Goal: Task Accomplishment & Management: Complete application form

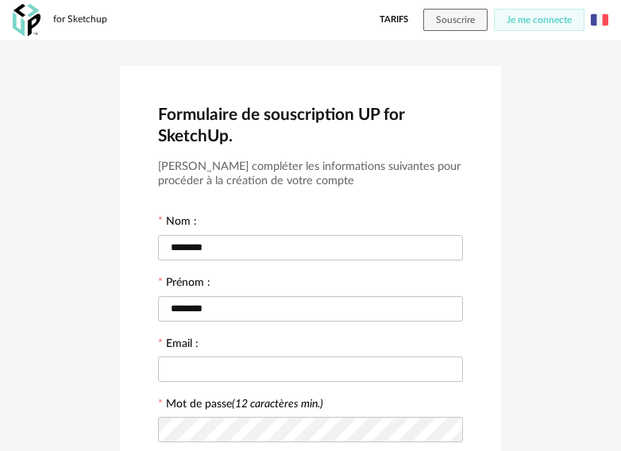
scroll to position [79, 0]
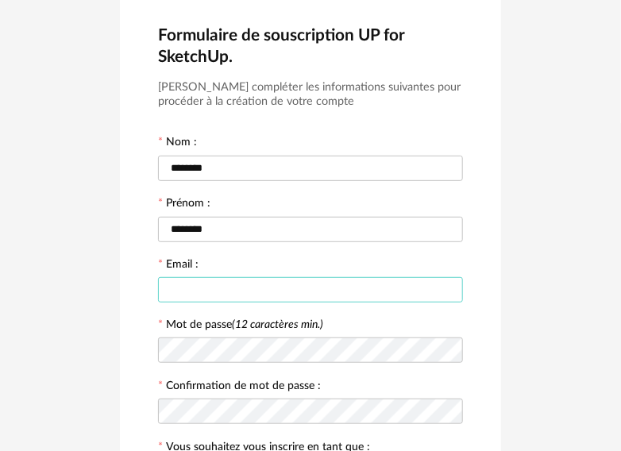
click at [265, 283] on input "text" at bounding box center [310, 289] width 305 height 25
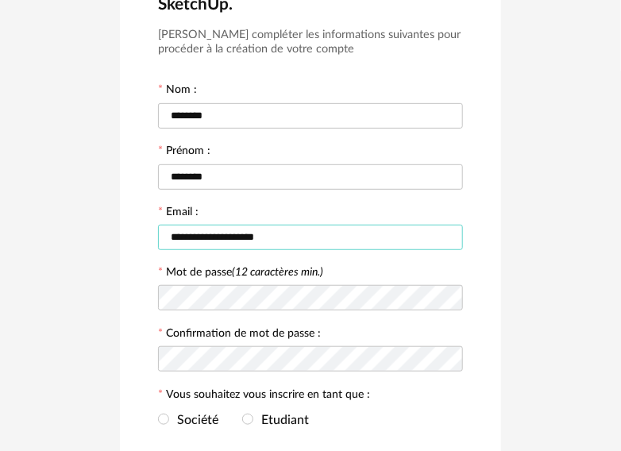
scroll to position [159, 0]
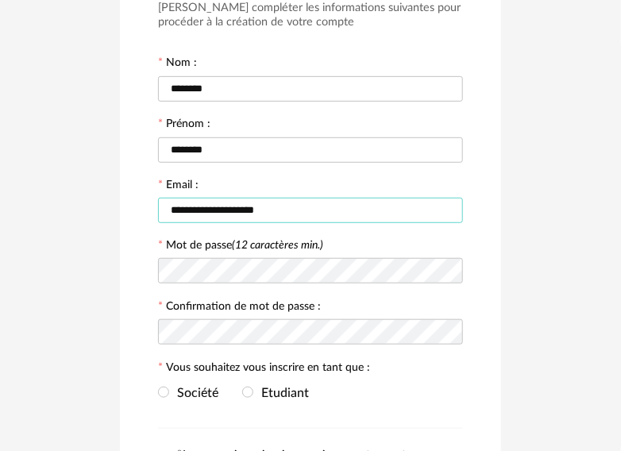
type input "**********"
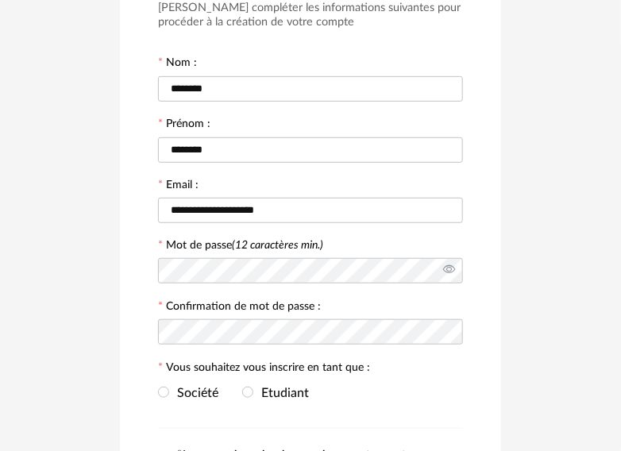
click at [441, 264] on icon at bounding box center [449, 271] width 20 height 32
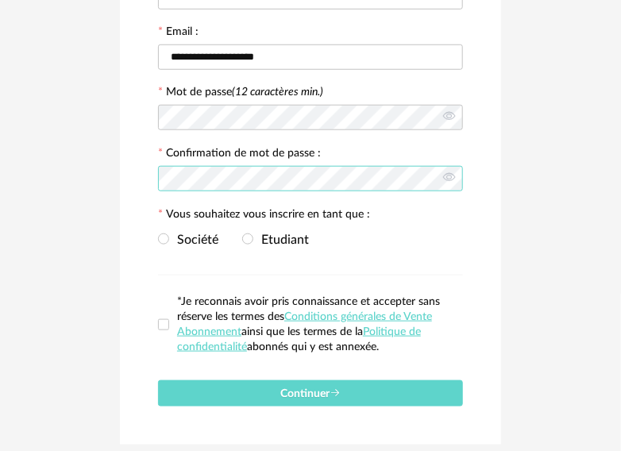
scroll to position [317, 0]
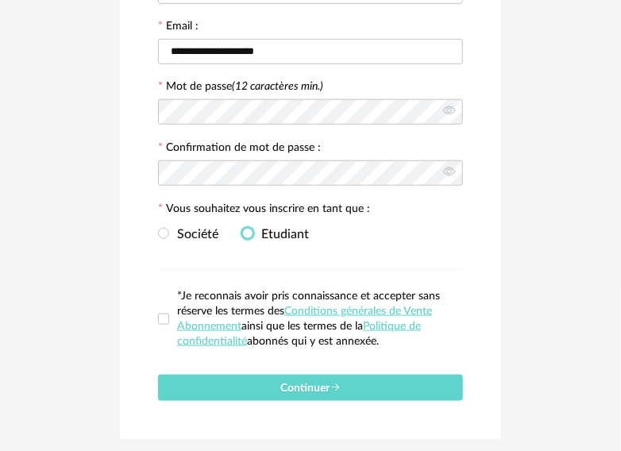
click at [251, 229] on span at bounding box center [247, 233] width 11 height 11
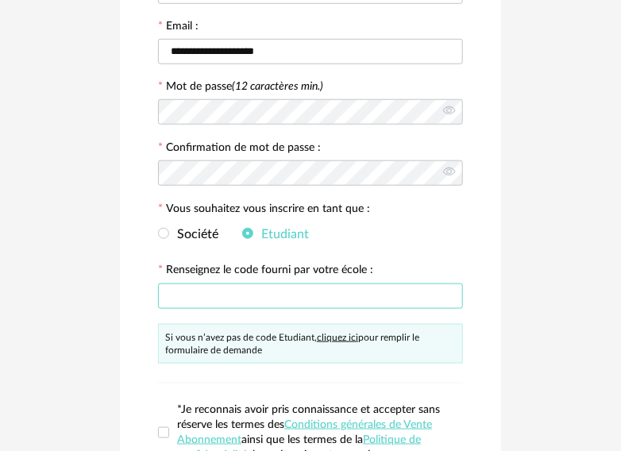
click at [213, 297] on input "text" at bounding box center [310, 295] width 305 height 25
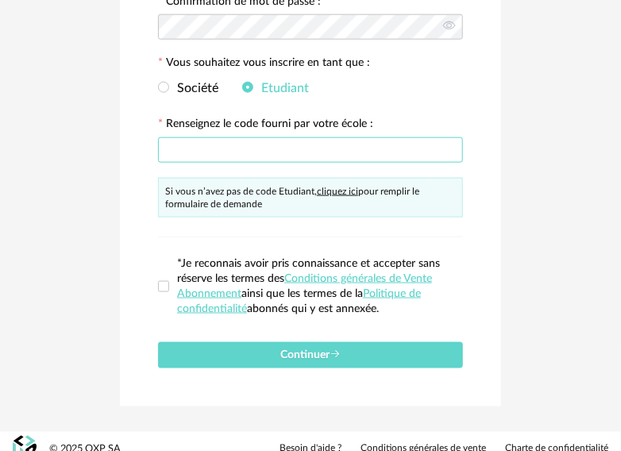
scroll to position [475, 0]
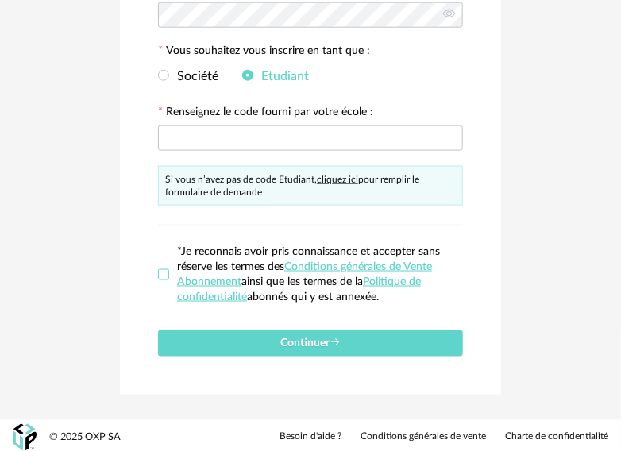
click at [162, 269] on span at bounding box center [163, 274] width 11 height 11
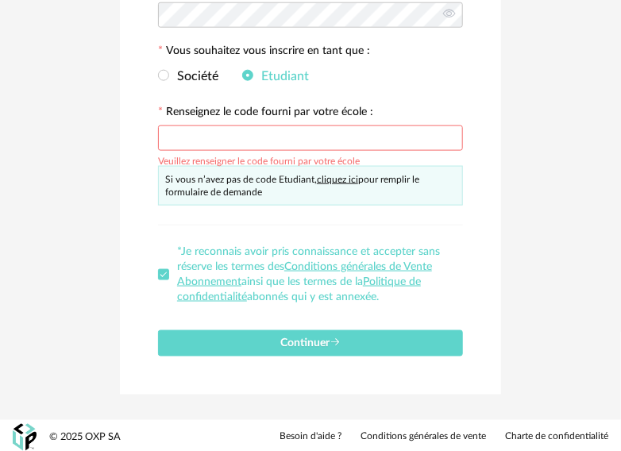
click at [175, 133] on input "text" at bounding box center [310, 137] width 305 height 25
click at [166, 73] on span at bounding box center [163, 75] width 11 height 11
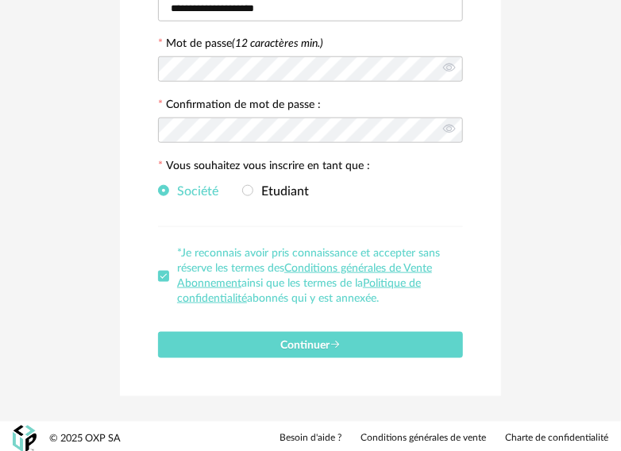
scroll to position [362, 0]
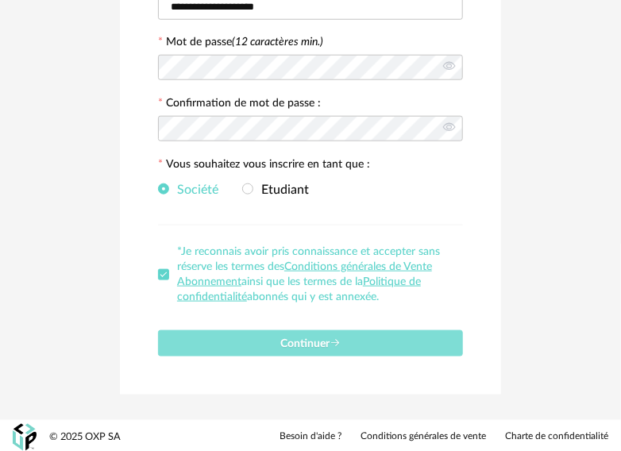
click at [311, 348] on button "Continuer" at bounding box center [310, 343] width 305 height 26
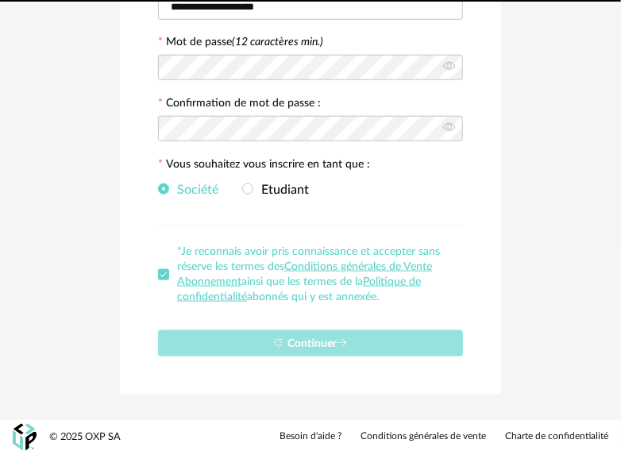
scroll to position [8, 0]
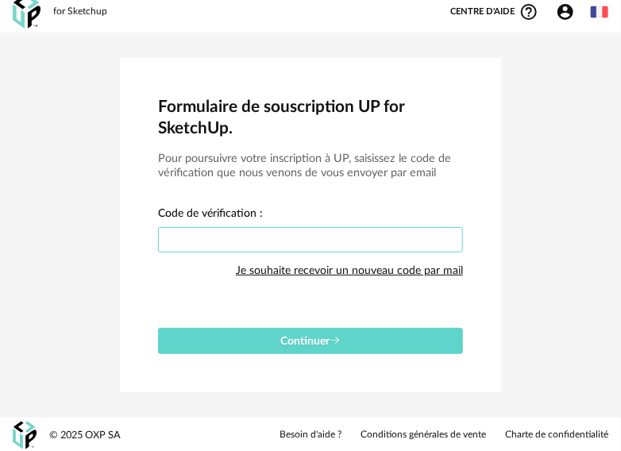
click at [357, 228] on input "text" at bounding box center [310, 239] width 305 height 25
type input "****"
click at [158, 328] on button "Continuer" at bounding box center [310, 341] width 305 height 26
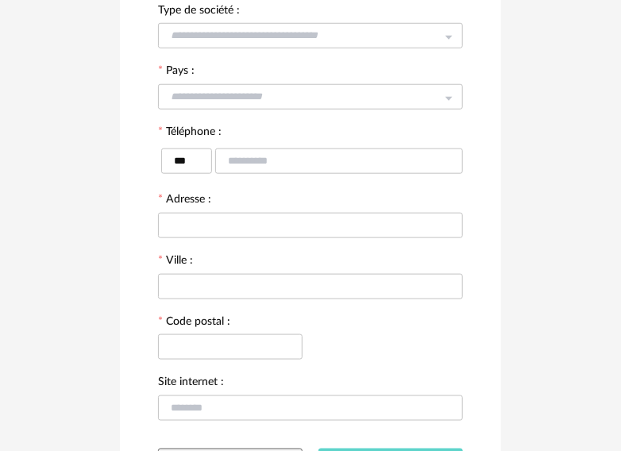
scroll to position [216, 0]
